Goal: Find specific page/section: Find specific page/section

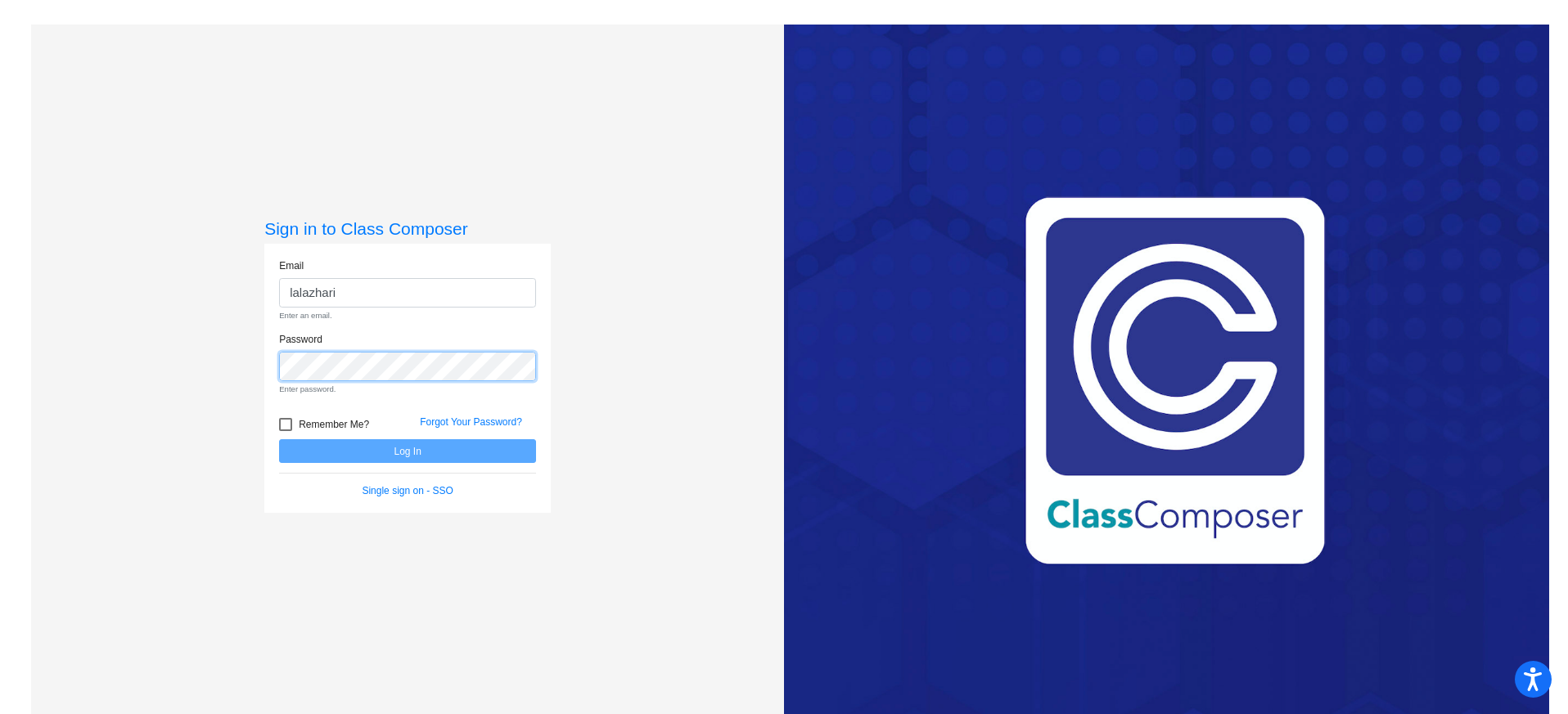
click at [355, 340] on div "Password Enter password." at bounding box center [407, 363] width 257 height 64
click at [352, 296] on input "lalazhari" at bounding box center [407, 293] width 257 height 30
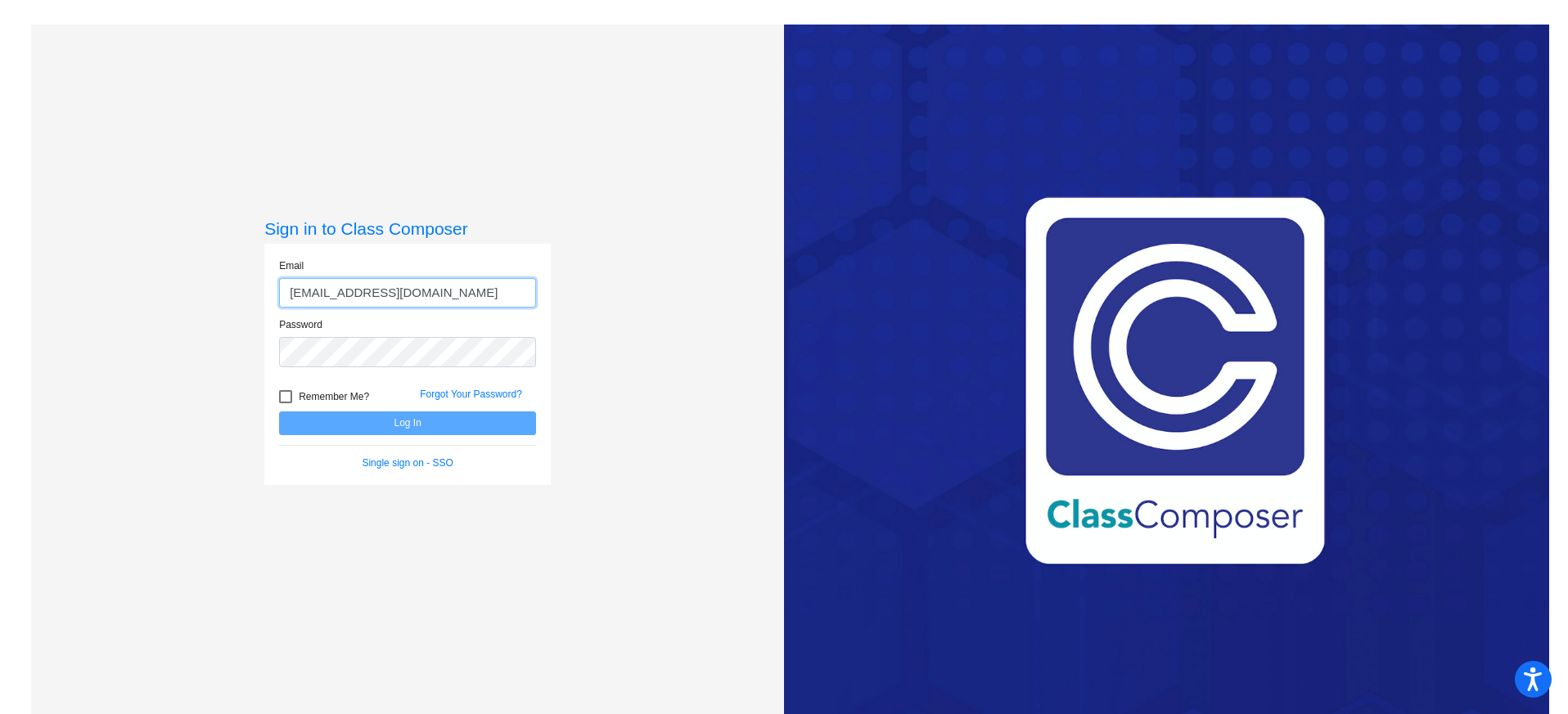
click at [355, 292] on input "[EMAIL_ADDRESS][DOMAIN_NAME]" at bounding box center [407, 293] width 257 height 30
type input "[EMAIL_ADDRESS][DOMAIN_NAME]"
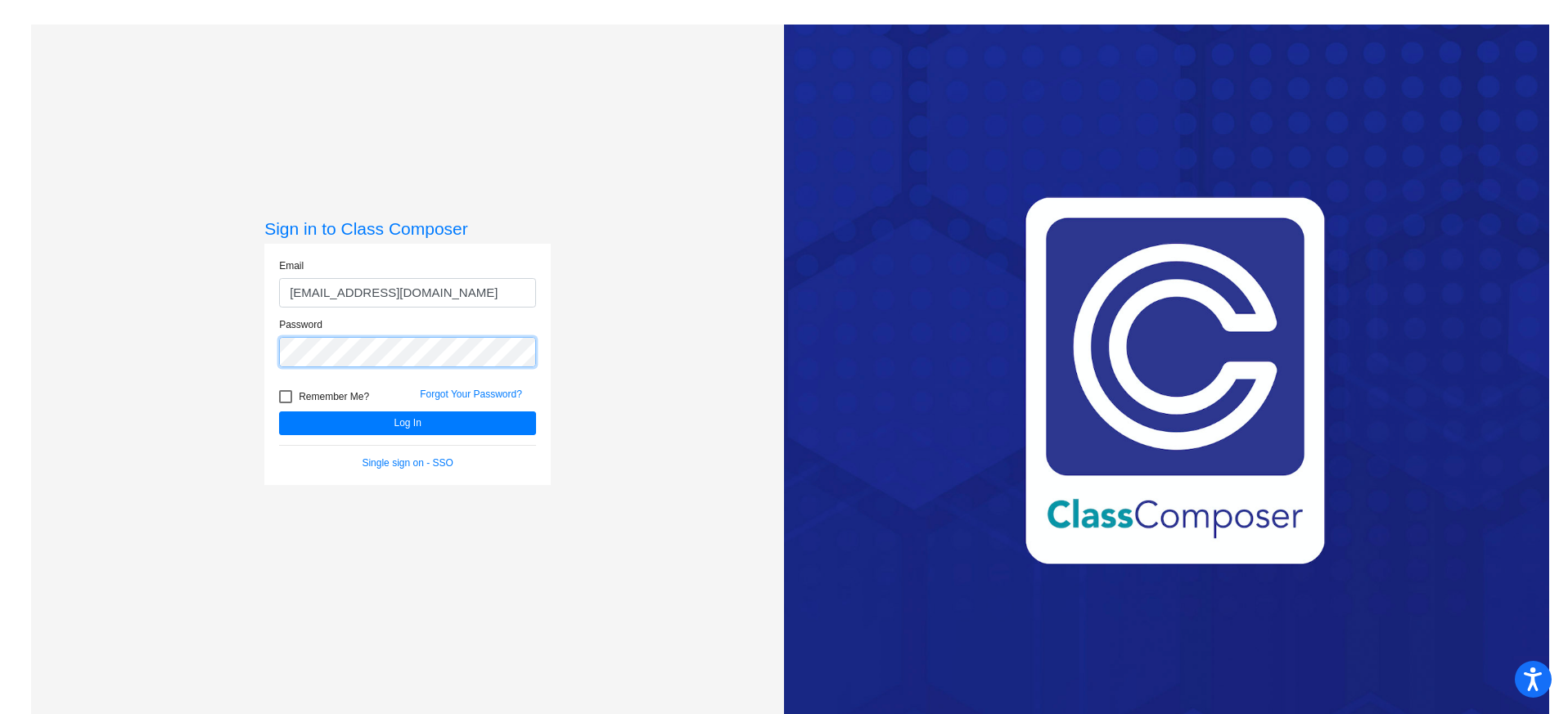
click at [279, 412] on button "Log In" at bounding box center [407, 423] width 257 height 24
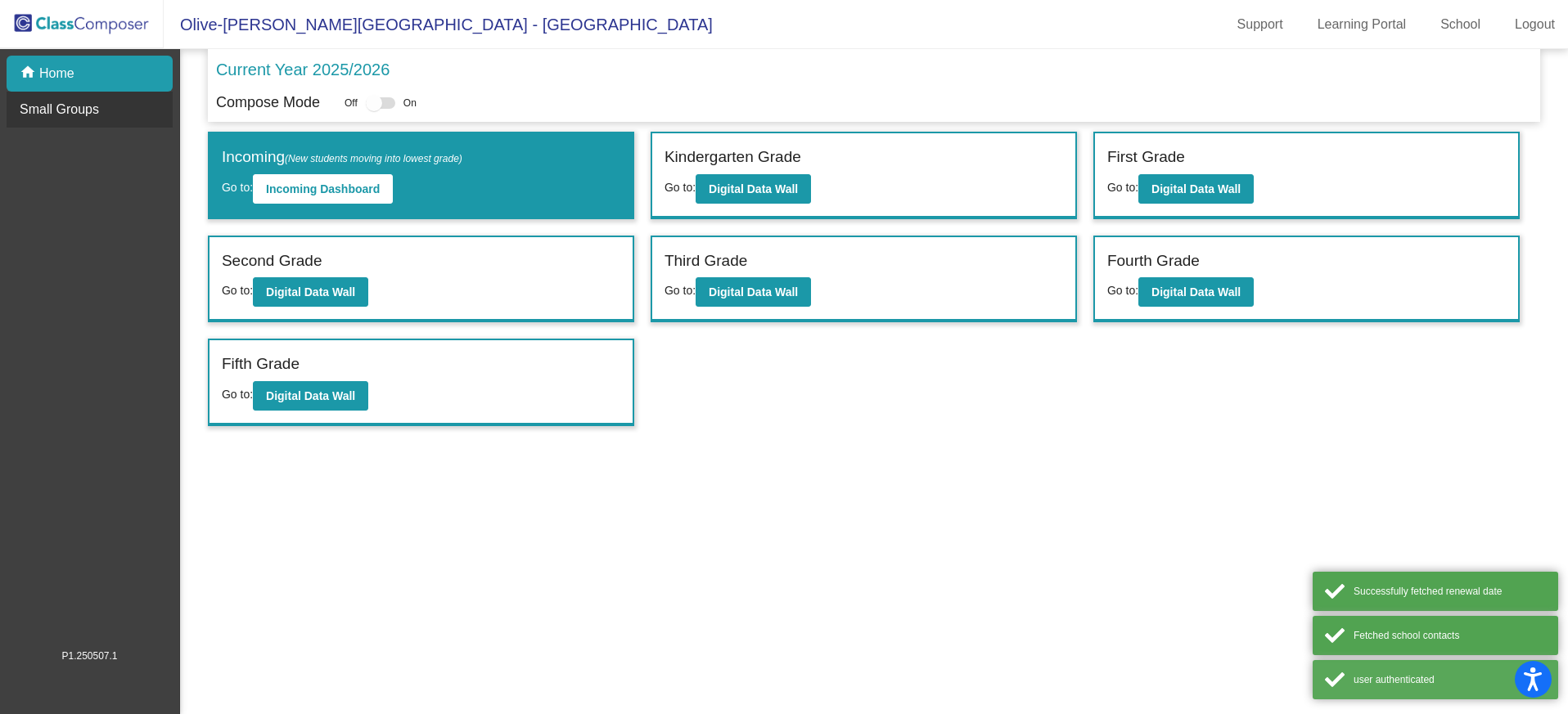
click at [127, 100] on div "Small Groups" at bounding box center [89, 110] width 166 height 36
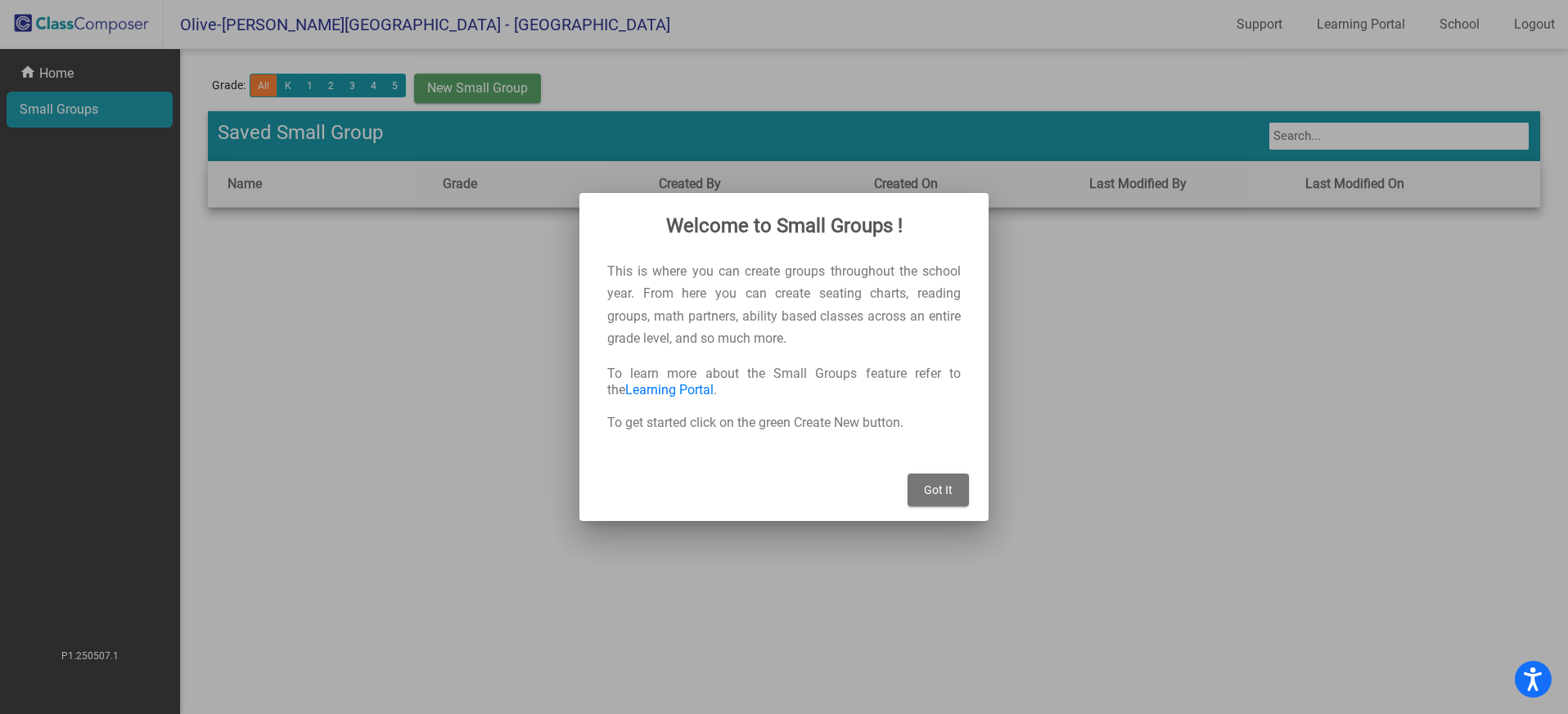
click at [961, 493] on button "Got It" at bounding box center [938, 490] width 62 height 33
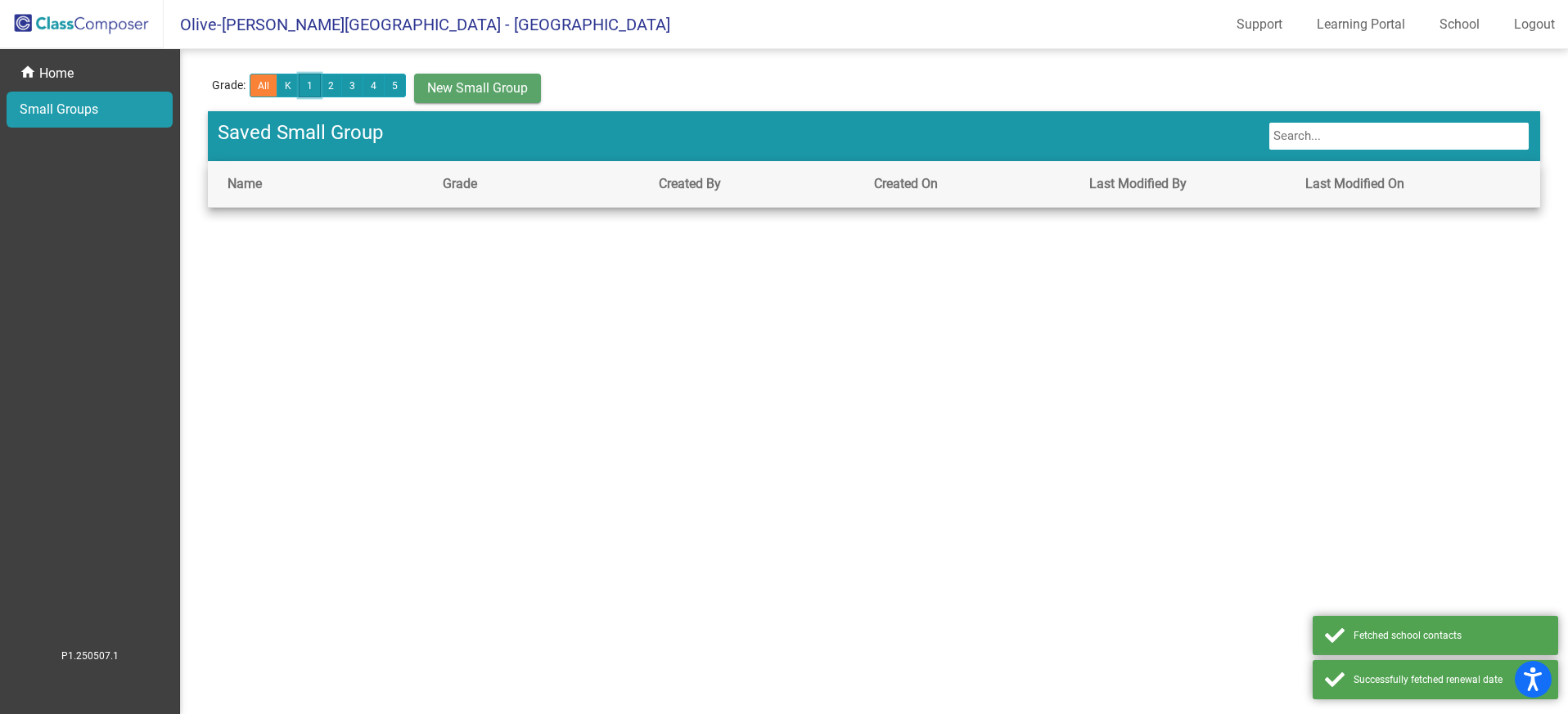
click at [306, 81] on button "1" at bounding box center [310, 85] width 22 height 24
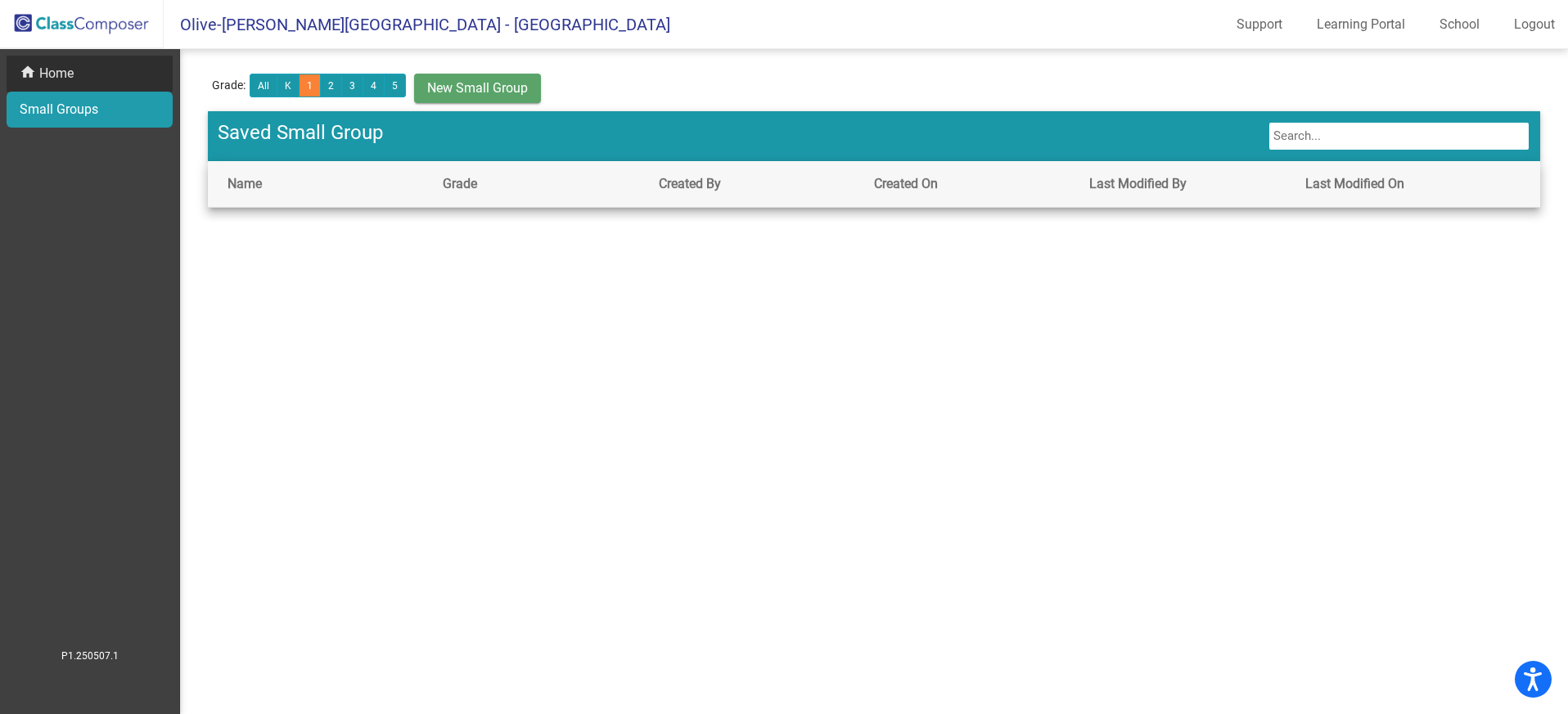
click at [48, 60] on div "home Home" at bounding box center [89, 74] width 166 height 36
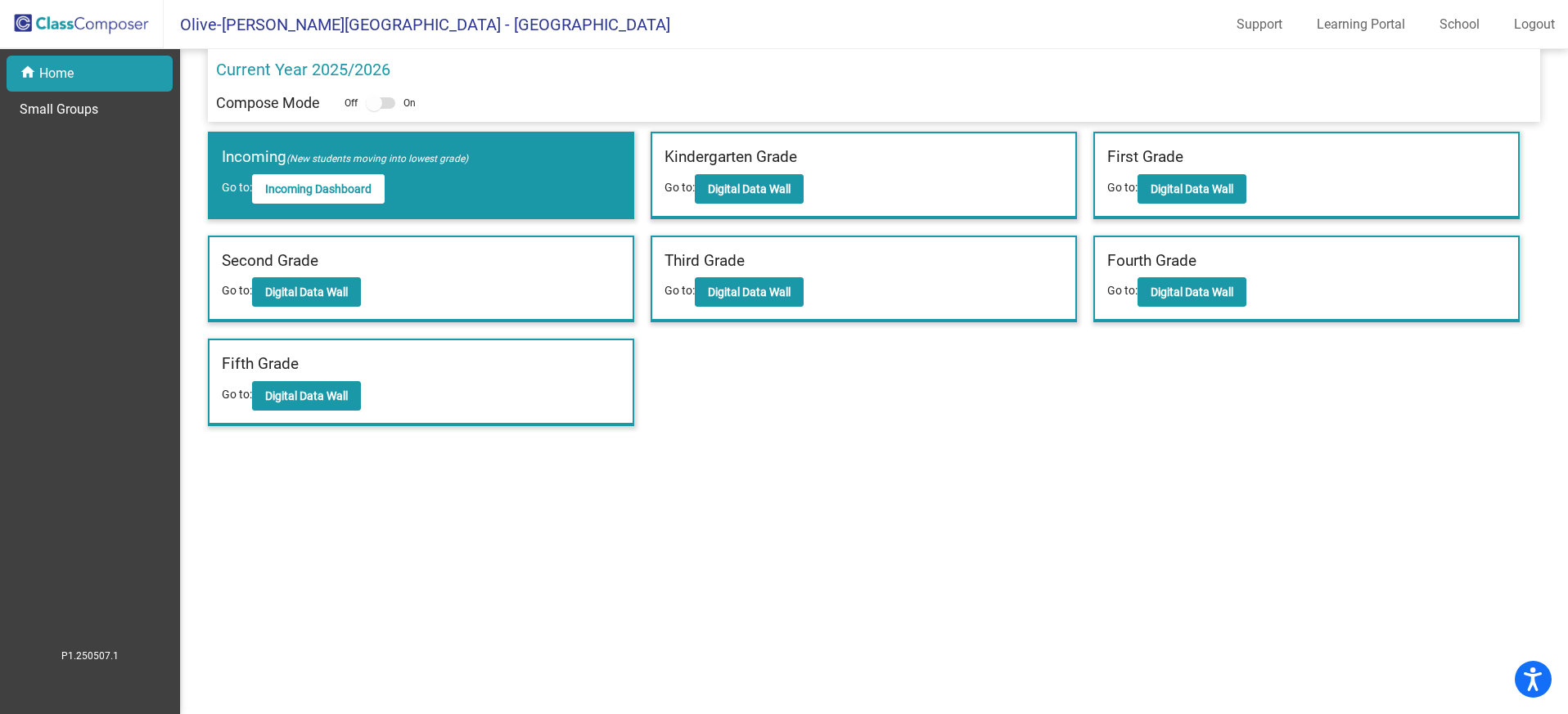
click at [1165, 164] on label "First Grade" at bounding box center [1145, 157] width 76 height 24
click at [1152, 157] on label "First Grade" at bounding box center [1145, 157] width 76 height 24
click at [1168, 197] on button "Digital Data Wall" at bounding box center [1192, 189] width 109 height 29
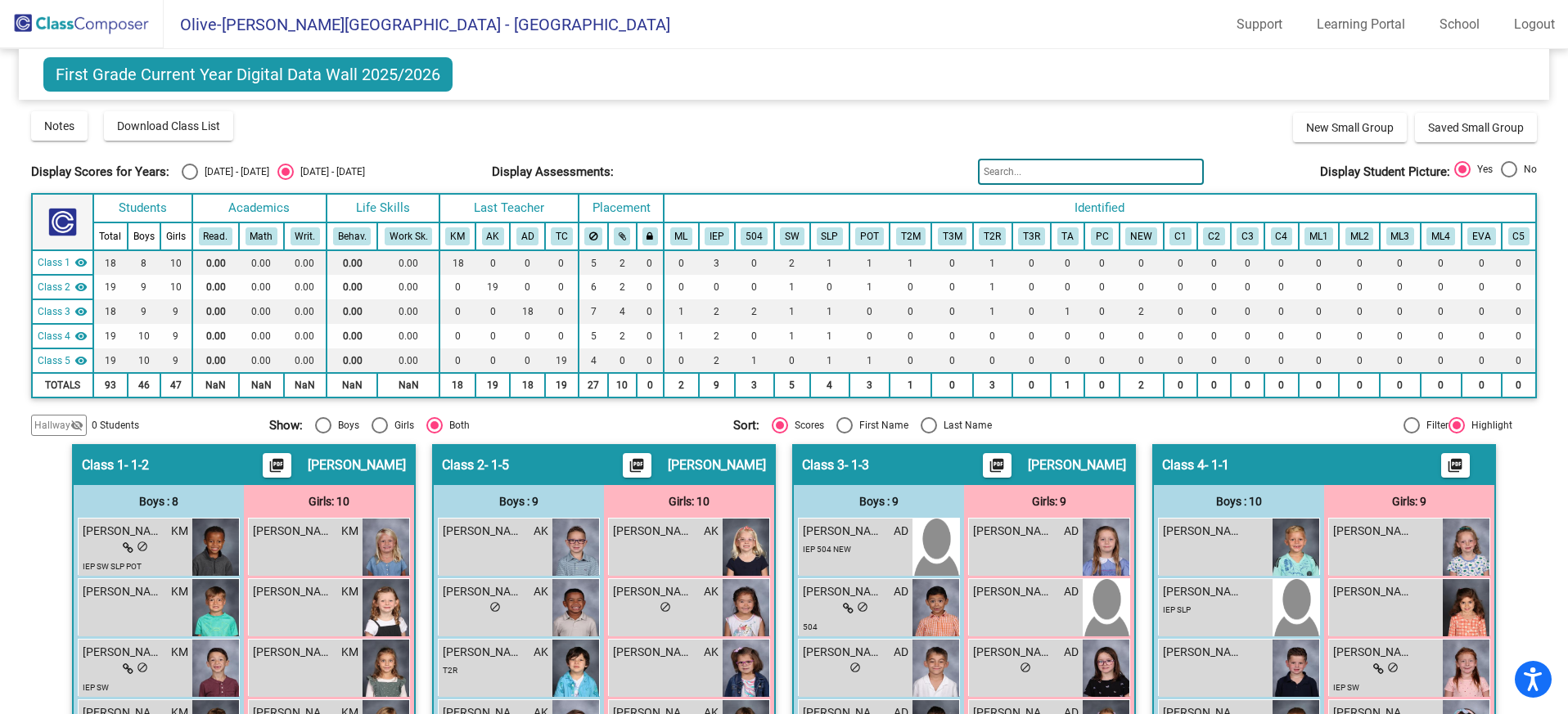
click at [990, 173] on input "text" at bounding box center [1091, 172] width 225 height 26
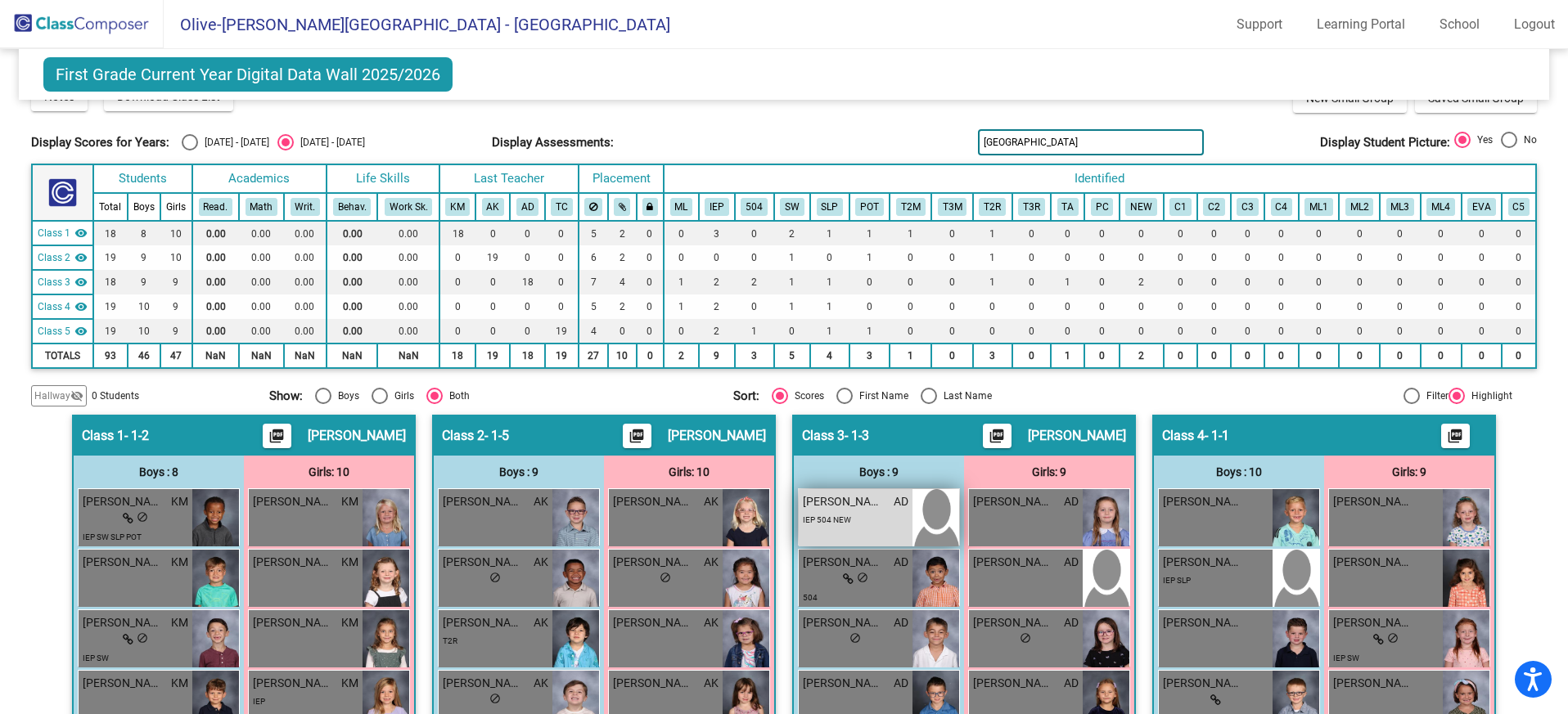
scroll to position [31, 0]
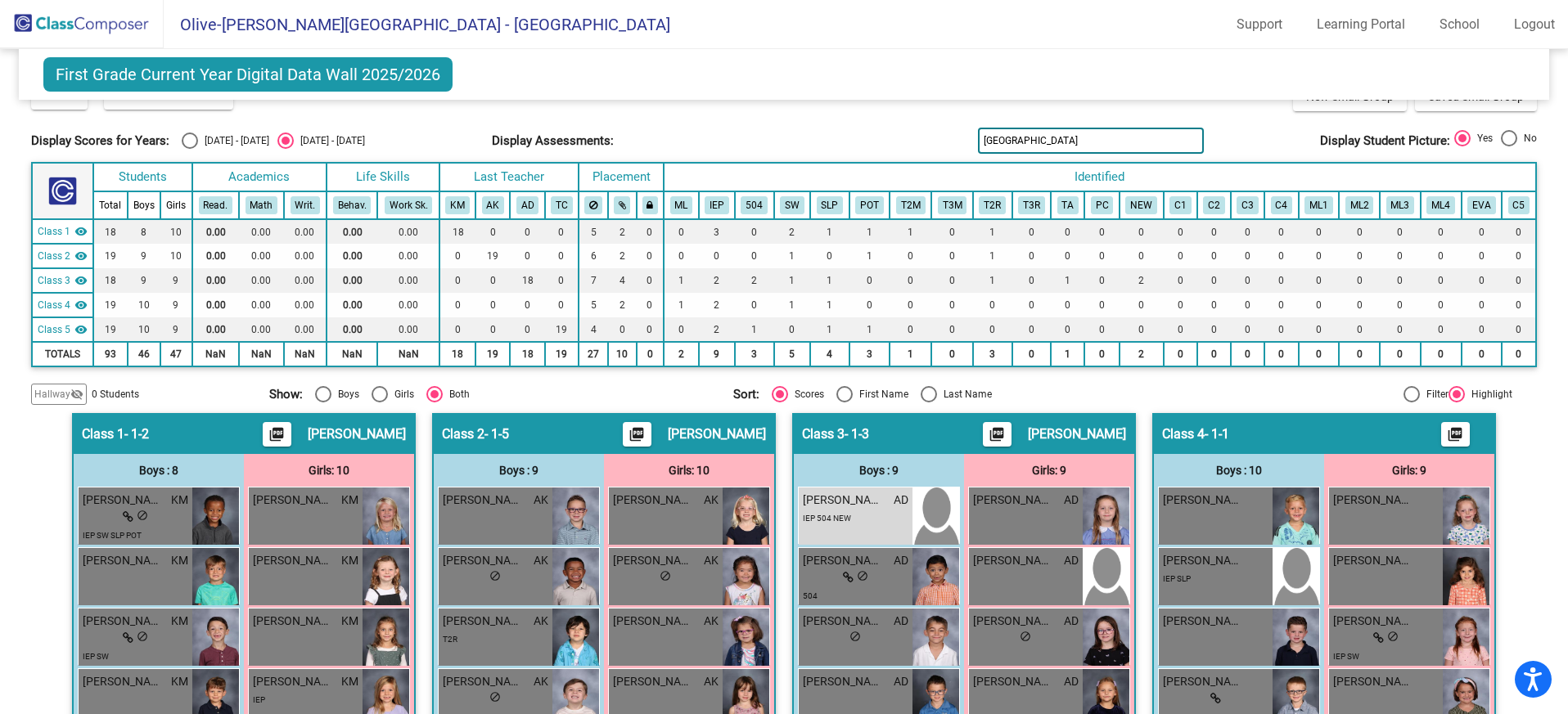
type input "[GEOGRAPHIC_DATA]"
